Goal: Transaction & Acquisition: Purchase product/service

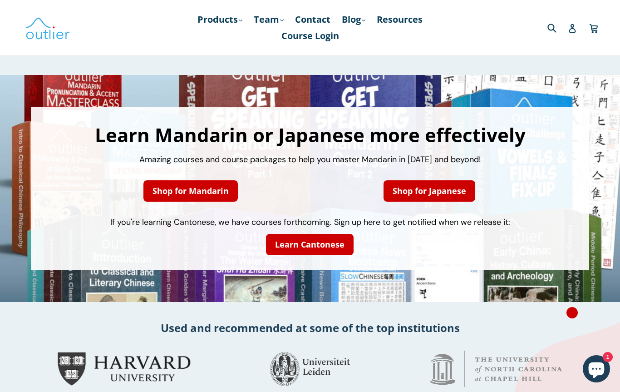
click at [196, 193] on link "Shop for Mandarin" at bounding box center [190, 190] width 94 height 21
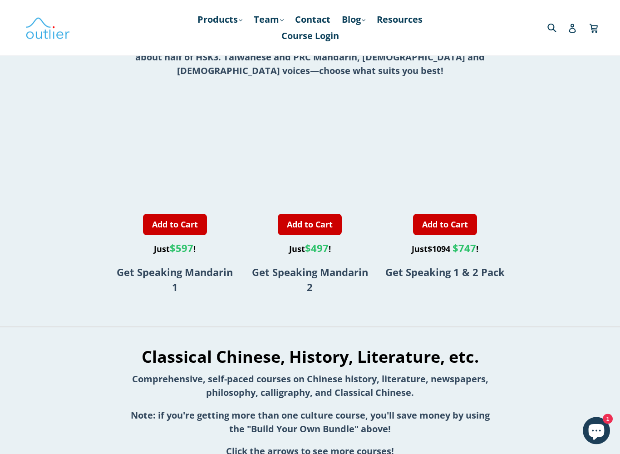
scroll to position [670, 0]
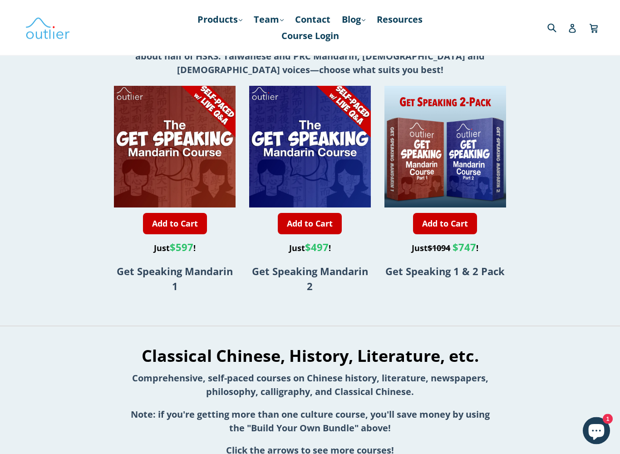
click at [82, 221] on div "Dive Deep with Mandarin Language & Chinese Culture Courses Amazing courses and …" at bounding box center [310, 405] width 620 height 2000
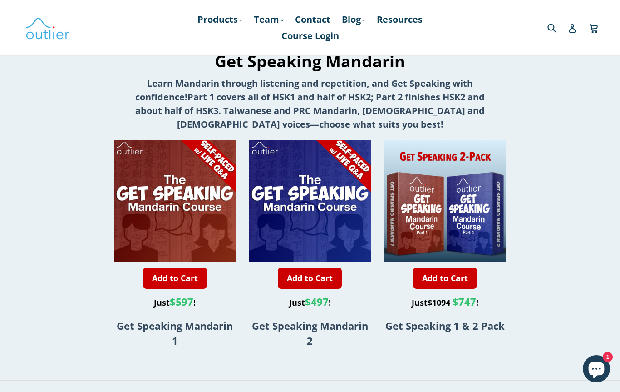
scroll to position [616, 0]
click at [84, 186] on div "Add to Cart Just $597 ! Get Speaking Mandarin 1 Add to Cart Just $497 ! Get Spe…" at bounding box center [310, 249] width 454 height 217
click at [223, 21] on link "Products .cls-1{fill:#231f20} expand" at bounding box center [220, 19] width 54 height 16
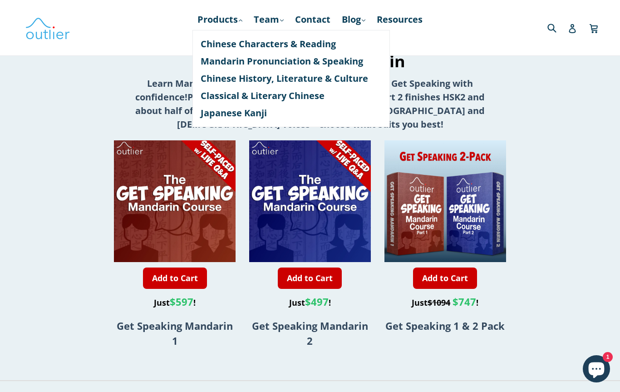
click at [287, 66] on link "Mandarin Pronunciation & Speaking" at bounding box center [291, 61] width 181 height 17
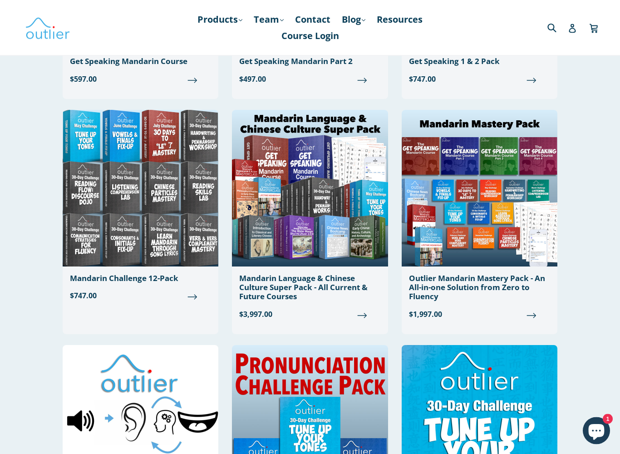
scroll to position [468, 0]
click at [517, 227] on img at bounding box center [480, 188] width 156 height 157
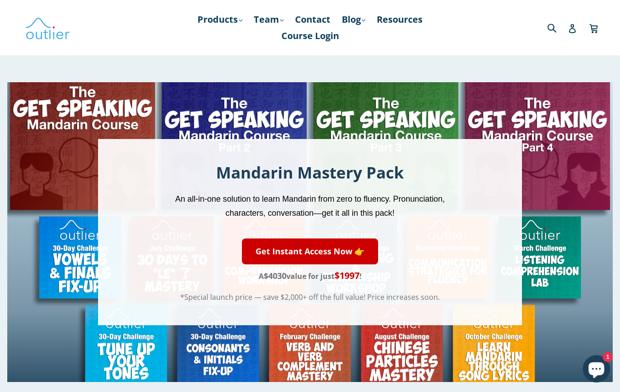
click at [546, 157] on div "Mandarin Mastery Pack An all-in-one solution to learn Mandarin from zero to flu…" at bounding box center [309, 231] width 605 height 299
click at [527, 132] on div "Mandarin Mastery Pack An all-in-one solution to learn Mandarin from zero to flu…" at bounding box center [309, 231] width 605 height 299
click at [325, 252] on link "Get Instant Access Now 👉" at bounding box center [310, 251] width 136 height 26
click at [64, 165] on div "Mandarin Mastery Pack An all-in-one solution to learn Mandarin from zero to flu…" at bounding box center [309, 231] width 605 height 299
click at [480, 177] on div "Mandarin Mastery Pack An all-in-one solution to learn Mandarin from zero to flu…" at bounding box center [310, 232] width 424 height 186
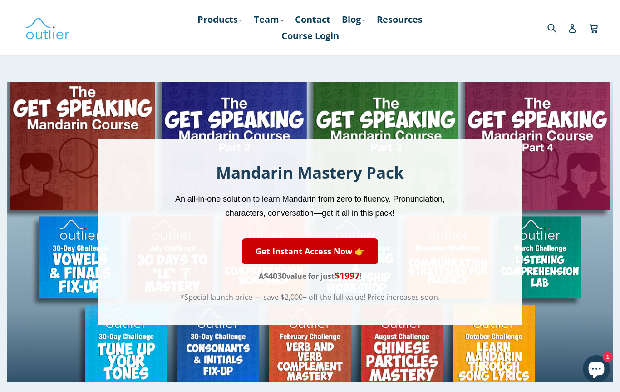
click at [411, 239] on form "Get Instant Access Now 👉" at bounding box center [309, 251] width 305 height 35
click at [426, 232] on div "Mandarin Mastery Pack An all-in-one solution to learn Mandarin from zero to flu…" at bounding box center [309, 232] width 305 height 140
click at [428, 229] on div "Mandarin Mastery Pack An all-in-one solution to learn Mandarin from zero to flu…" at bounding box center [309, 232] width 305 height 140
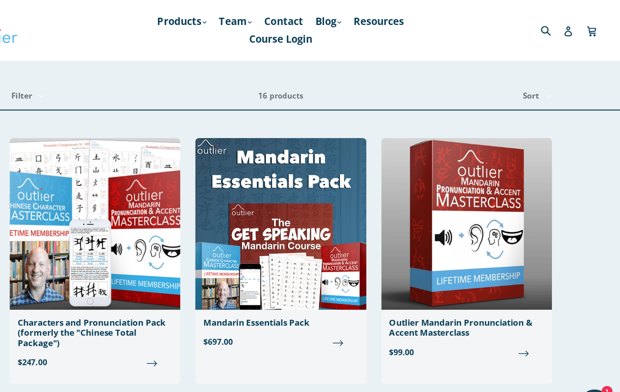
click at [372, 19] on link "Resources" at bounding box center [399, 19] width 55 height 16
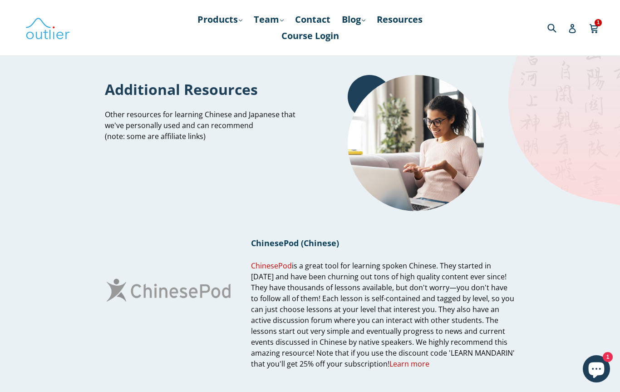
click at [340, 22] on link "Blog .cls-1{fill:#231f20} expand" at bounding box center [353, 19] width 33 height 16
click at [368, 40] on link "Chinese" at bounding box center [372, 43] width 55 height 17
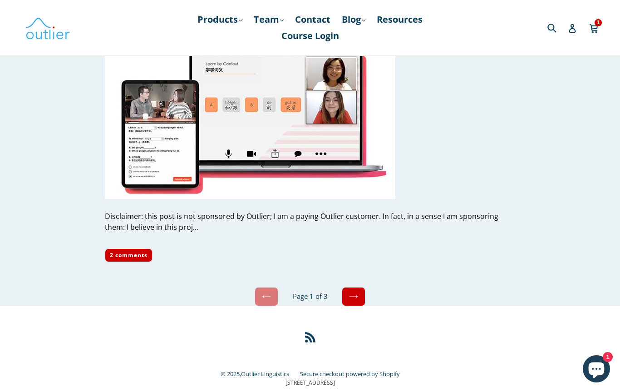
scroll to position [4370, 0]
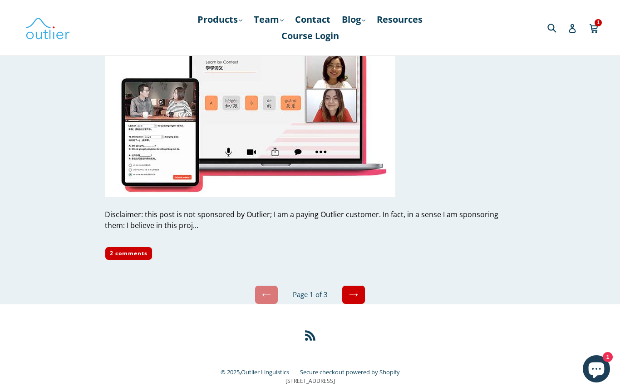
click at [357, 290] on icon at bounding box center [353, 294] width 9 height 9
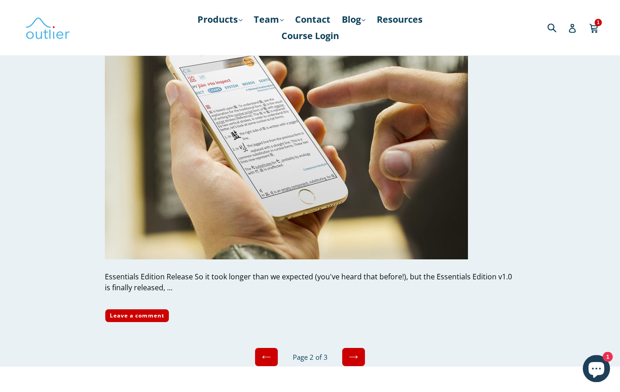
scroll to position [3874, 0]
click at [355, 352] on icon at bounding box center [353, 356] width 9 height 9
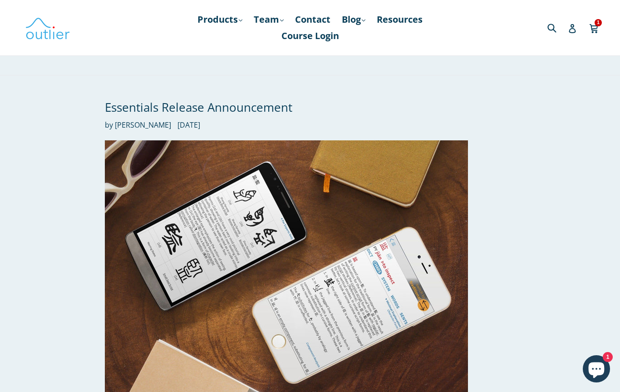
click at [216, 13] on link "Products .cls-1{fill:#231f20} expand" at bounding box center [220, 19] width 54 height 16
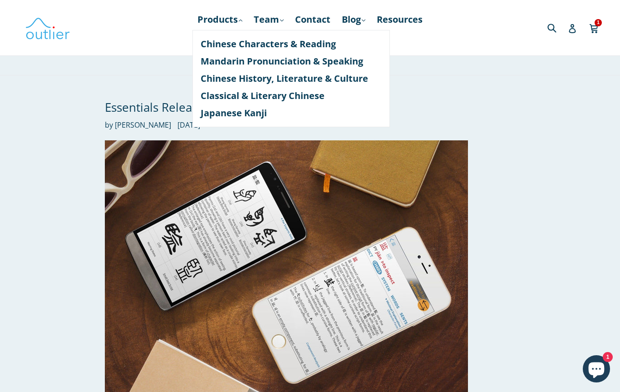
click at [287, 44] on link "Chinese Characters & Reading" at bounding box center [291, 43] width 181 height 17
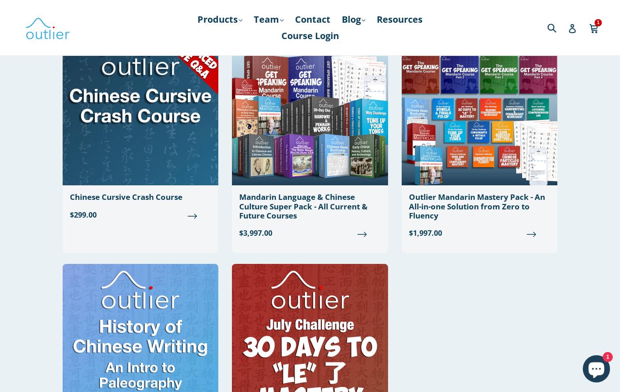
scroll to position [793, 0]
